Goal: Task Accomplishment & Management: Manage account settings

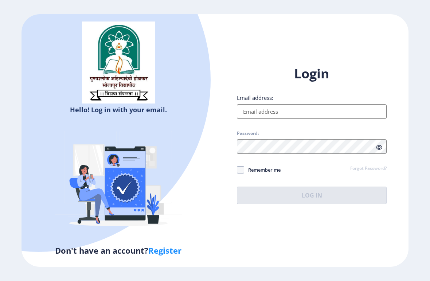
click at [293, 110] on div "Email address:" at bounding box center [312, 106] width 150 height 25
click at [278, 117] on input "Email address:" at bounding box center [312, 111] width 150 height 15
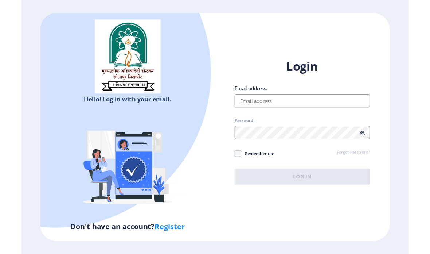
scroll to position [29, 0]
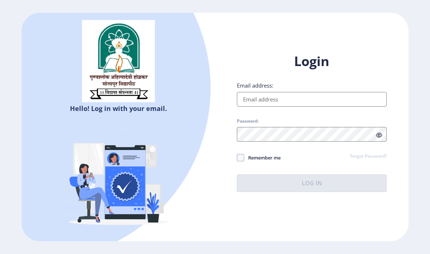
type input "[EMAIL_ADDRESS][DOMAIN_NAME]"
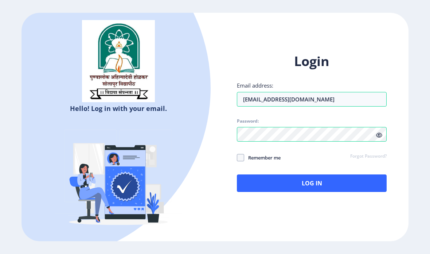
click at [241, 133] on div "Login Email address: [EMAIL_ADDRESS][DOMAIN_NAME] Password: Remember me Forgot …" at bounding box center [312, 121] width 150 height 139
click at [239, 153] on label "Remember me" at bounding box center [259, 157] width 44 height 9
click at [237, 157] on input "Remember me" at bounding box center [237, 157] width 0 height 0
checkbox input "true"
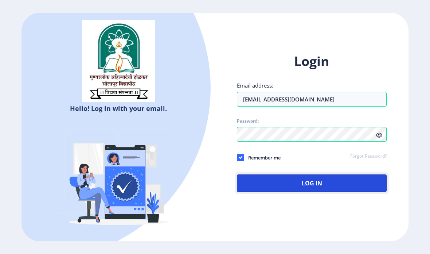
click at [340, 174] on button "Log In" at bounding box center [312, 182] width 150 height 17
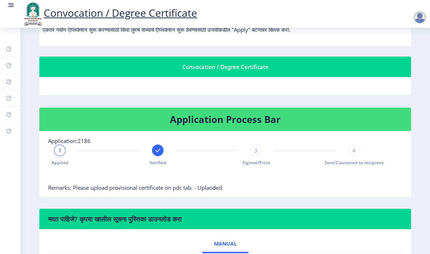
scroll to position [128, 0]
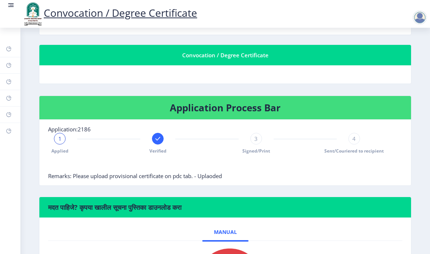
click at [256, 135] on span "3" at bounding box center [255, 138] width 3 height 7
click at [355, 120] on nb-card-body "Application:2186 Applied Verified 3 Signed/Print 4 Sent/Couriered to recipient …" at bounding box center [225, 153] width 372 height 66
click at [353, 135] on span "4" at bounding box center [353, 138] width 3 height 7
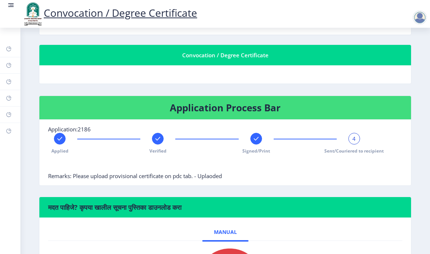
click at [257, 133] on div at bounding box center [256, 139] width 12 height 12
click at [163, 133] on div "Verified" at bounding box center [158, 143] width 12 height 21
click at [54, 133] on div "Applied" at bounding box center [60, 143] width 12 height 21
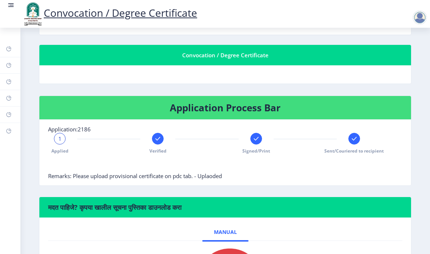
click at [351, 133] on div at bounding box center [354, 139] width 12 height 12
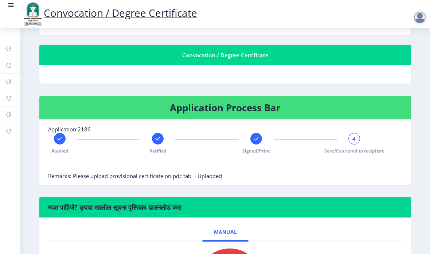
click at [256, 133] on div at bounding box center [256, 139] width 12 height 12
click at [356, 120] on nb-card-body "Application:2186 Applied Verified 3 Signed/Print Sent/Couriered to recipient Re…" at bounding box center [225, 153] width 372 height 66
click at [350, 135] on icon at bounding box center [353, 138] width 7 height 7
click at [159, 135] on rect at bounding box center [157, 138] width 7 height 7
click at [251, 133] on div "Signed/Print" at bounding box center [256, 143] width 12 height 21
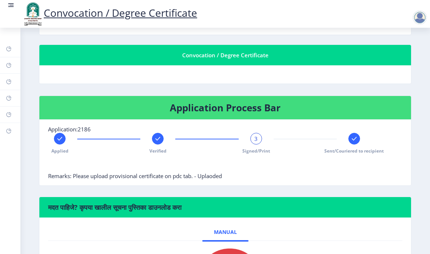
click at [357, 120] on nb-card-body "Application:2186 Applied Verified 3 Signed/Print Sent/Couriered to recipient Re…" at bounding box center [225, 153] width 372 height 66
click at [355, 135] on rect at bounding box center [353, 138] width 7 height 7
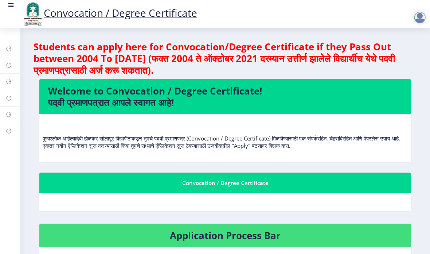
scroll to position [0, 0]
click at [9, 6] on rect at bounding box center [10, 4] width 7 height 7
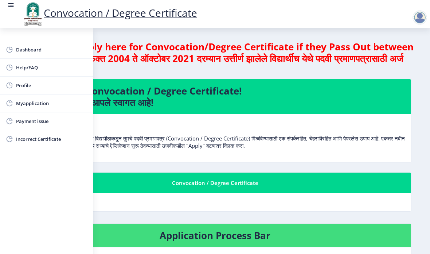
click at [39, 97] on link "Myapplication" at bounding box center [46, 102] width 93 height 17
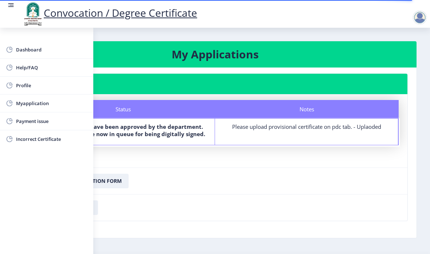
click at [13, 4] on rect at bounding box center [10, 3] width 5 height 1
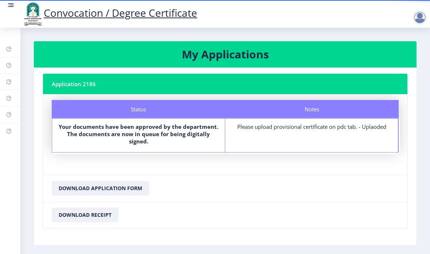
click at [420, 21] on div at bounding box center [419, 17] width 15 height 15
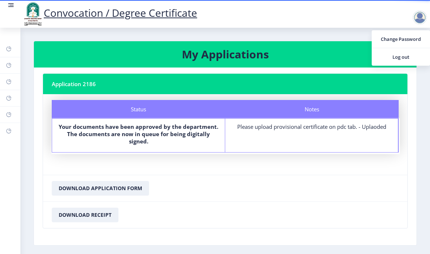
click at [419, 15] on div at bounding box center [419, 17] width 15 height 15
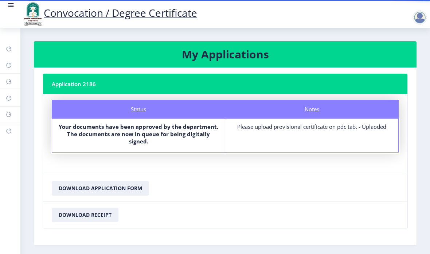
click at [10, 7] on rect at bounding box center [10, 4] width 7 height 7
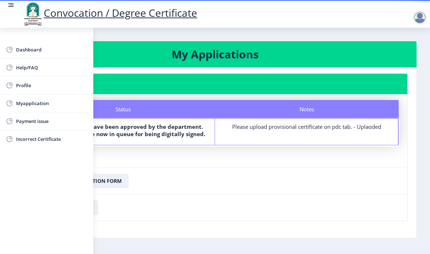
click at [20, 79] on link "Profile" at bounding box center [46, 85] width 93 height 17
select select
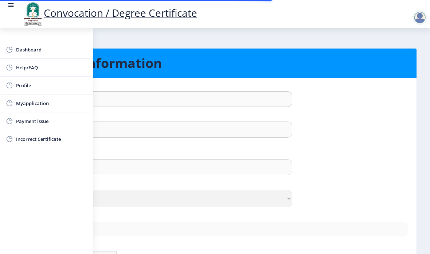
type input "[PERSON_NAME]"
type input "[PERSON_NAME] [PERSON_NAME]"
select select "[DEMOGRAPHIC_DATA]"
type input "[EMAIL_ADDRESS][DOMAIN_NAME]"
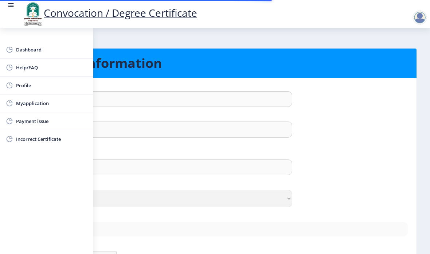
type input "9637723502"
click at [14, 3] on rect at bounding box center [10, 4] width 7 height 7
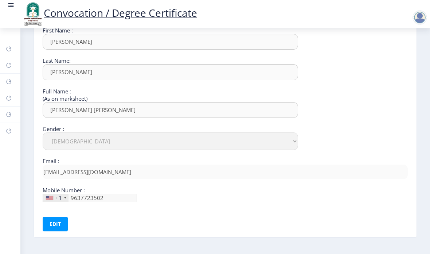
scroll to position [57, 0]
click at [55, 194] on div "+1" at bounding box center [58, 197] width 7 height 7
click at [64, 194] on div "+1" at bounding box center [56, 198] width 26 height 8
click at [57, 195] on div "+1" at bounding box center [58, 197] width 7 height 7
click at [55, 220] on button "Edit" at bounding box center [55, 223] width 25 height 15
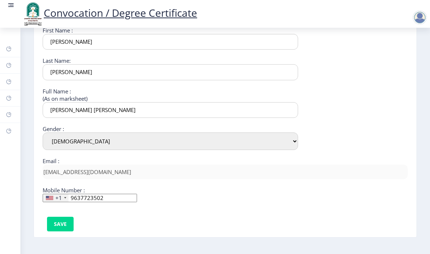
click at [61, 194] on div "+1" at bounding box center [56, 198] width 26 height 8
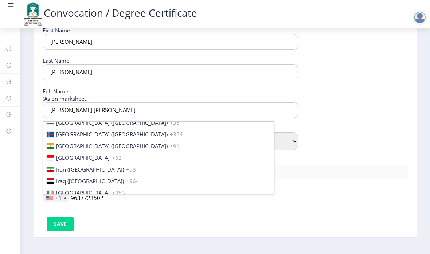
scroll to position [1138, 0]
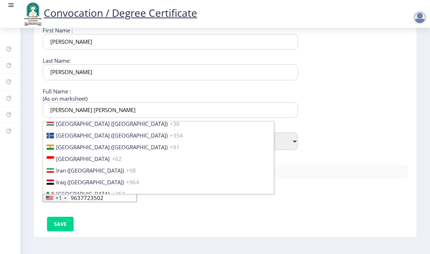
click at [60, 143] on span "[GEOGRAPHIC_DATA] ([GEOGRAPHIC_DATA])" at bounding box center [111, 146] width 111 height 7
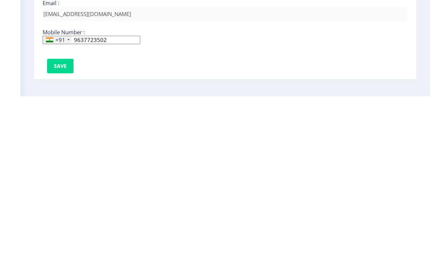
click at [414, 27] on nb-card-body "First Name : [PERSON_NAME] Last Name: [PERSON_NAME] Full Name : (As on markshee…" at bounding box center [224, 129] width 393 height 216
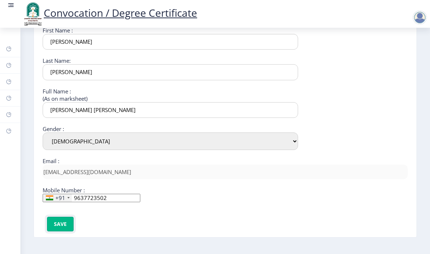
click at [57, 216] on button "Save" at bounding box center [60, 223] width 27 height 15
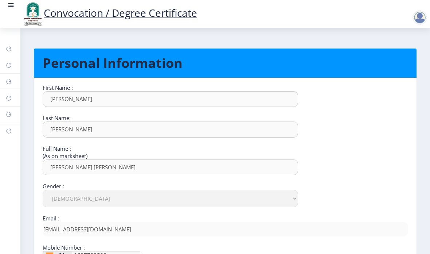
scroll to position [0, 0]
click at [8, 3] on rect at bounding box center [10, 4] width 7 height 7
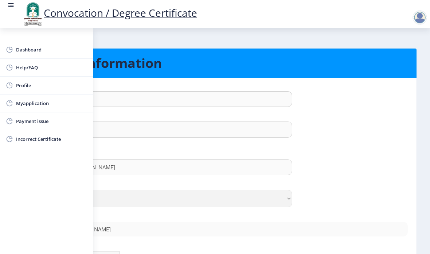
click at [27, 48] on span "Dashboard" at bounding box center [51, 49] width 71 height 9
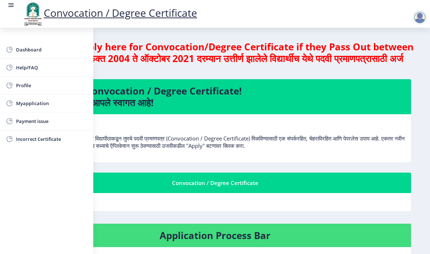
click at [16, 10] on div "Convocation / Degree Certificate" at bounding box center [110, 13] width 190 height 25
click at [8, 4] on rect at bounding box center [10, 4] width 7 height 7
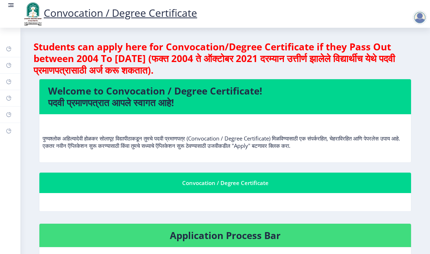
scroll to position [0, 0]
click at [11, 4] on rect at bounding box center [10, 3] width 5 height 1
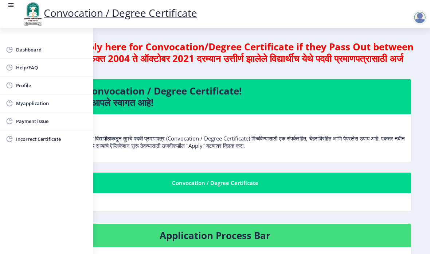
click at [29, 101] on span "Myapplication" at bounding box center [51, 103] width 71 height 9
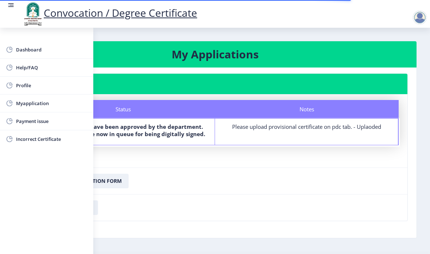
click at [11, 3] on rect at bounding box center [10, 4] width 7 height 7
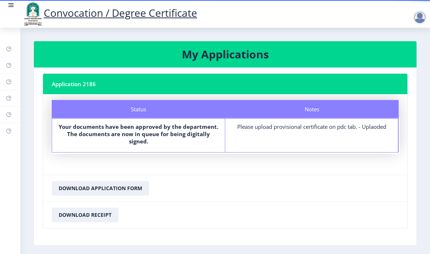
click at [418, 20] on div at bounding box center [419, 17] width 15 height 15
